Goal: Navigation & Orientation: Find specific page/section

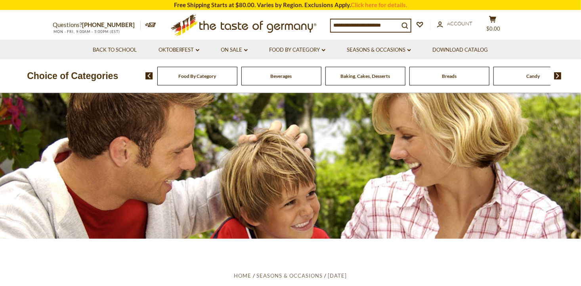
click at [238, 75] on div "Candy" at bounding box center [197, 76] width 80 height 19
click at [238, 79] on div "Candy" at bounding box center [197, 76] width 80 height 19
click at [238, 81] on div "Candy" at bounding box center [197, 76] width 80 height 19
click at [345, 74] on span "Baking, Cakes, Desserts" at bounding box center [366, 76] width 50 height 6
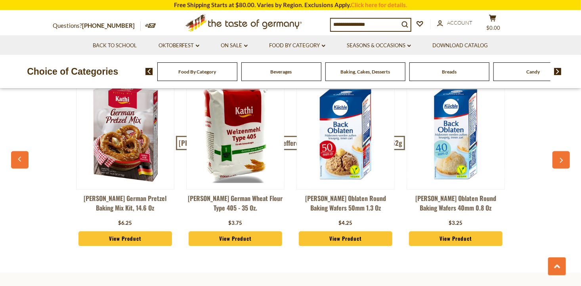
scroll to position [2261, 0]
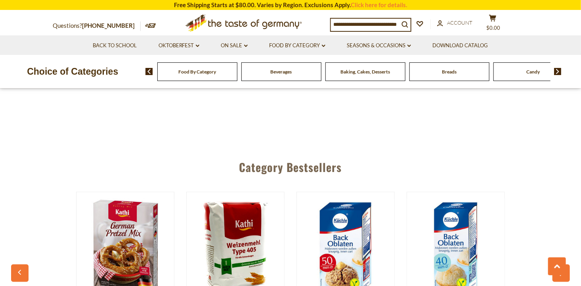
scroll to position [2138, 0]
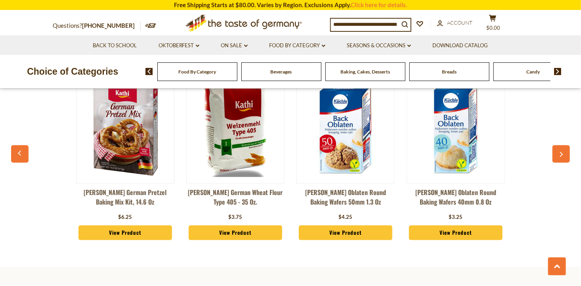
click at [238, 74] on div "Candy" at bounding box center [197, 71] width 80 height 19
click at [556, 69] on img at bounding box center [559, 71] width 8 height 7
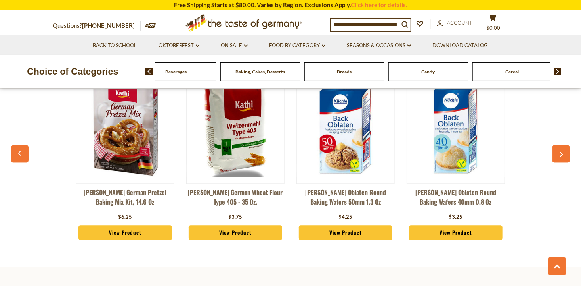
click at [132, 72] on div "Candy" at bounding box center [92, 71] width 80 height 19
click at [558, 75] on img at bounding box center [559, 71] width 8 height 7
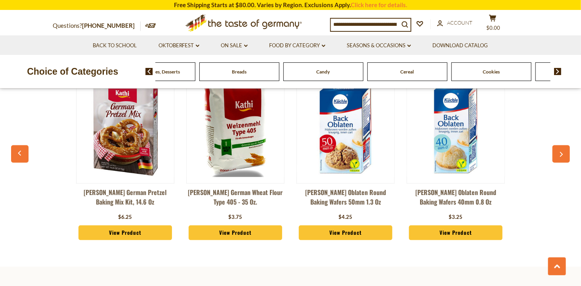
click at [490, 72] on span "Cookies" at bounding box center [491, 72] width 17 height 6
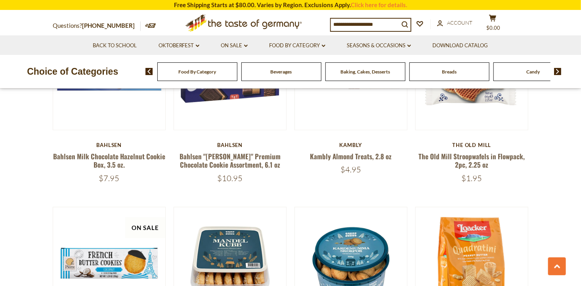
scroll to position [436, 0]
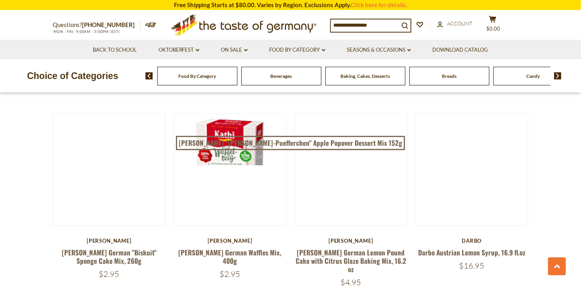
scroll to position [3011, 0]
